Goal: Answer question/provide support

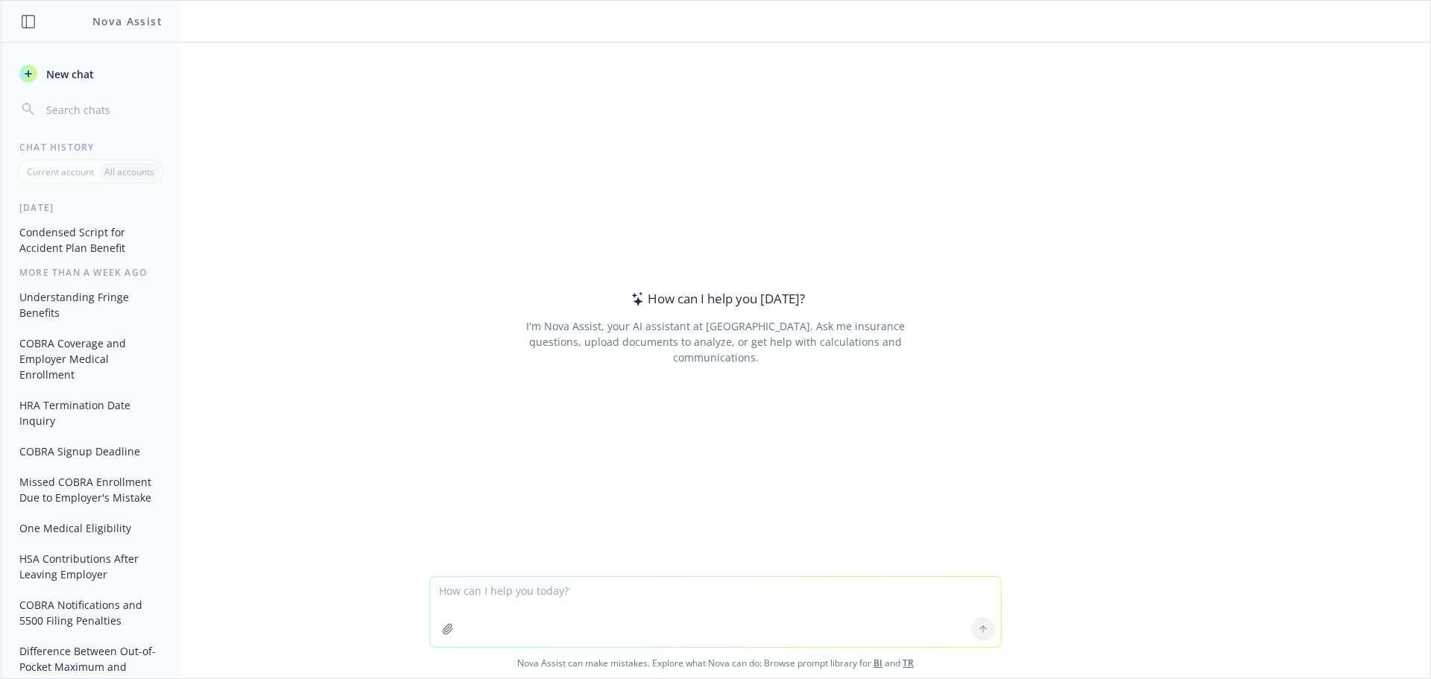
click at [628, 580] on textarea at bounding box center [715, 612] width 571 height 70
type textarea "Client is asking about a COBRA subsidy, but the plan is self-insured"
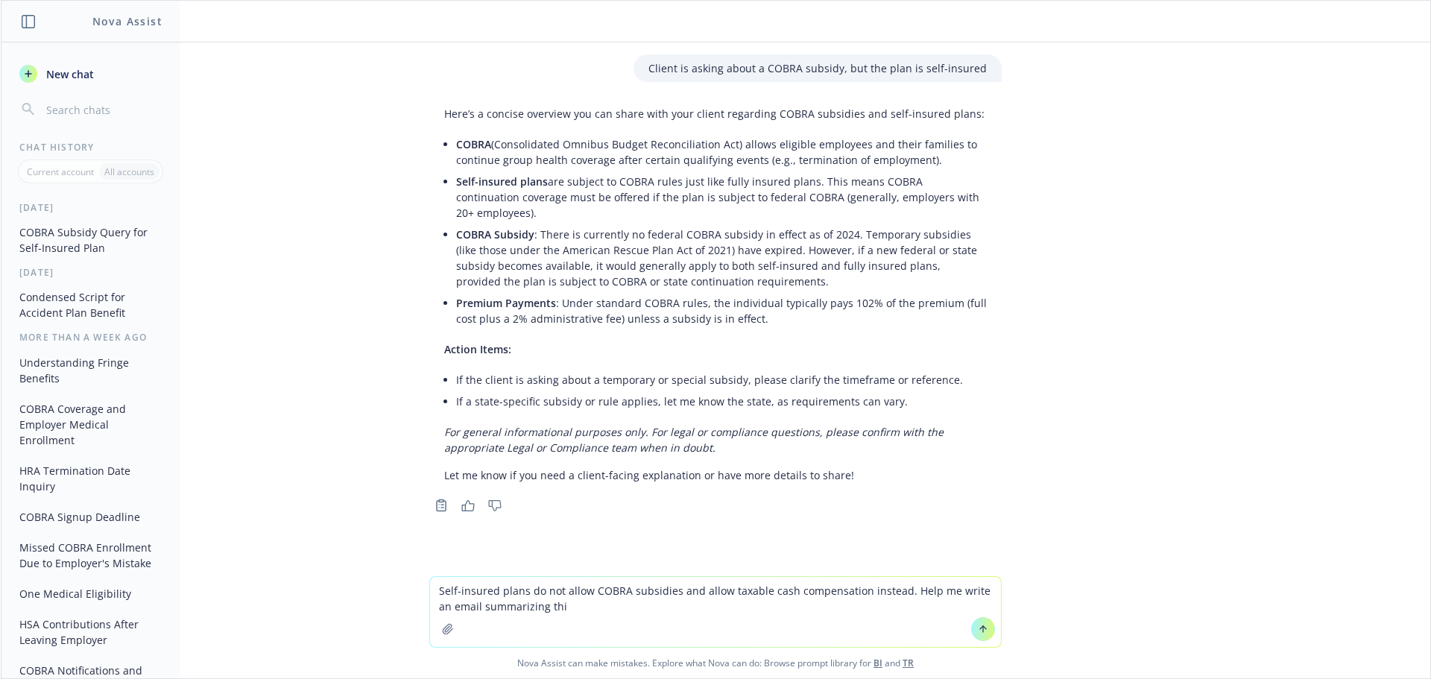
type textarea "Self-insured plans do not allow COBRA subsidies and allow taxable cash compensa…"
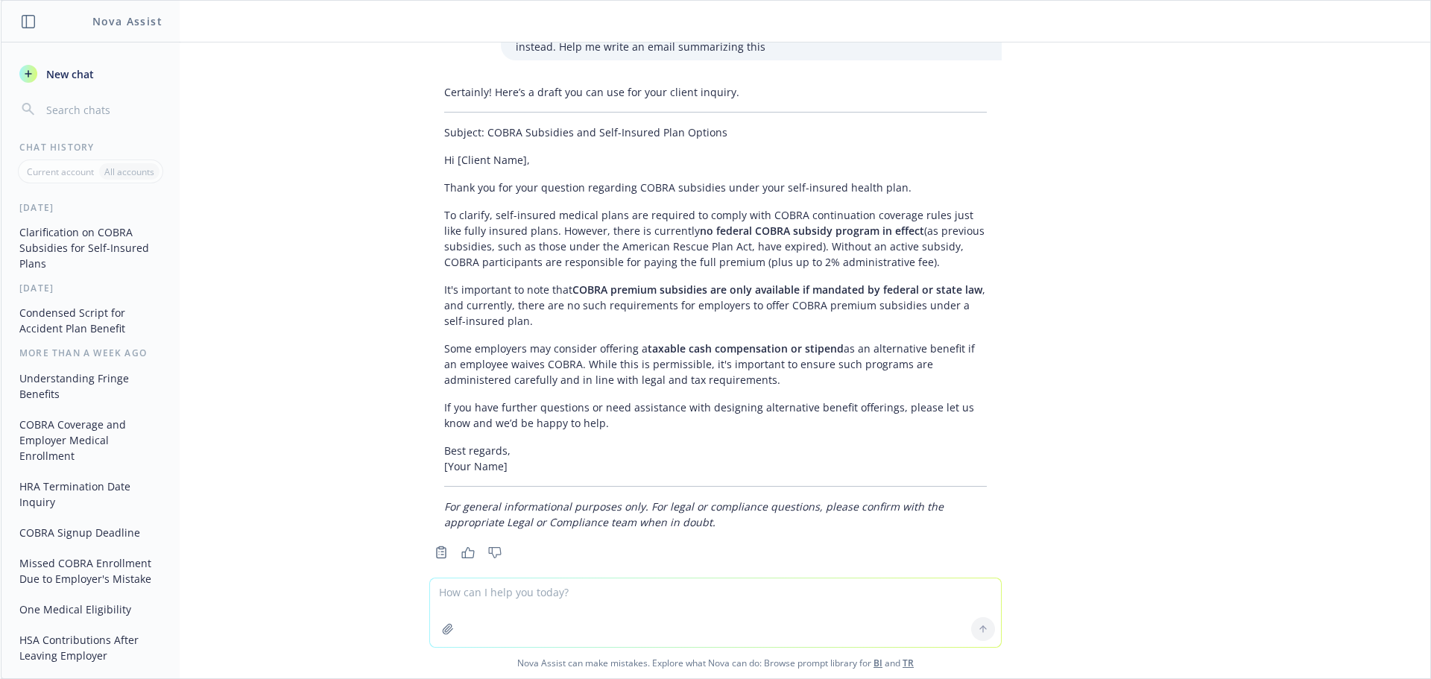
scroll to position [522, 0]
